Goal: Information Seeking & Learning: Learn about a topic

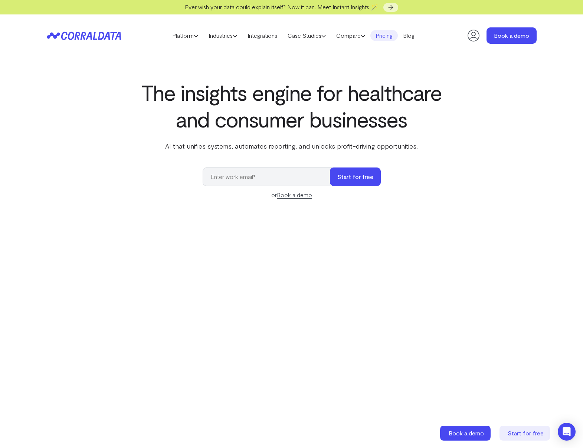
click at [389, 38] on link "Pricing" at bounding box center [383, 35] width 27 height 11
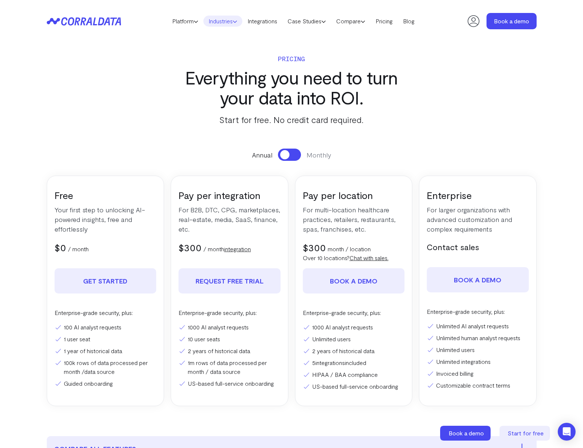
click at [224, 20] on link "Industries" at bounding box center [222, 21] width 39 height 11
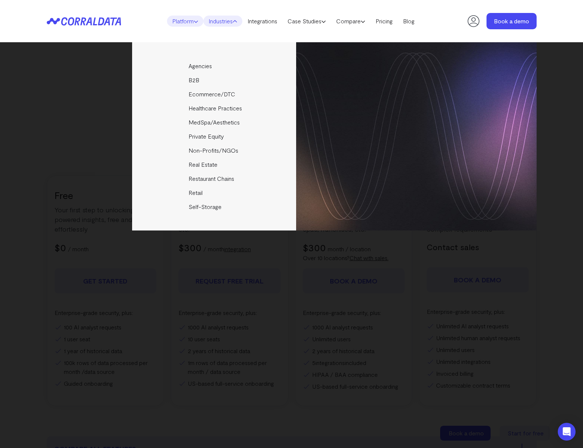
click at [187, 24] on link "Platform" at bounding box center [185, 21] width 36 height 11
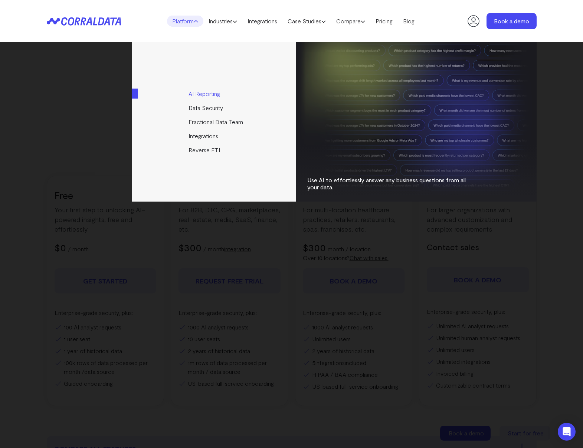
click at [206, 93] on link "AI Reporting" at bounding box center [214, 94] width 165 height 14
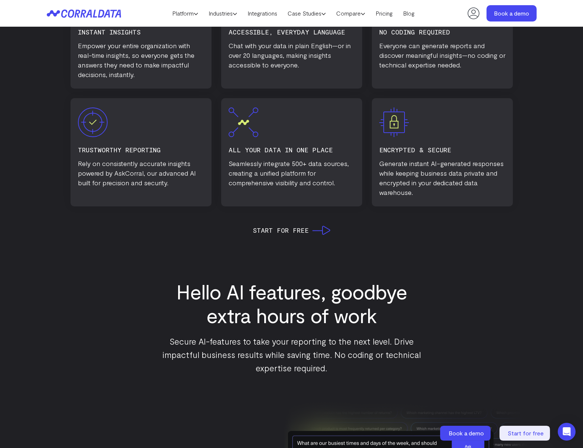
scroll to position [515, 0]
